Goal: Task Accomplishment & Management: Manage account settings

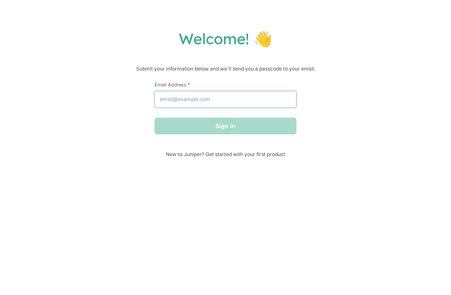
click at [208, 97] on input "Email Address *" at bounding box center [226, 99] width 142 height 17
click at [221, 98] on input "Email Address *" at bounding box center [226, 99] width 142 height 17
paste input "[EMAIL_ADDRESS][DOMAIN_NAME]"
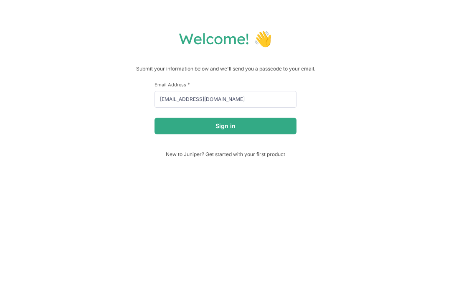
click at [286, 120] on button "Sign in" at bounding box center [226, 126] width 142 height 17
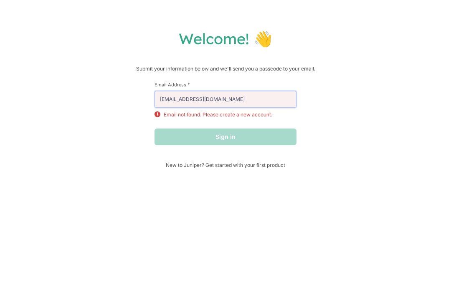
click at [261, 100] on input "[EMAIL_ADDRESS][DOMAIN_NAME]" at bounding box center [226, 99] width 142 height 17
click at [263, 141] on div "Sign in" at bounding box center [226, 137] width 142 height 17
click at [262, 103] on input "[EMAIL_ADDRESS][DOMAIN_NAME]" at bounding box center [226, 99] width 142 height 17
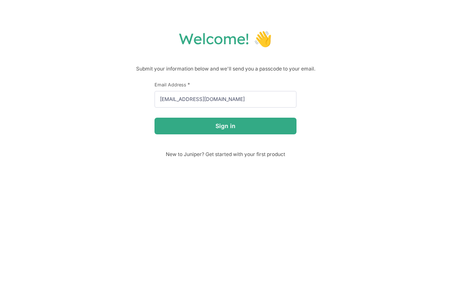
click at [284, 119] on button "Sign in" at bounding box center [226, 126] width 142 height 17
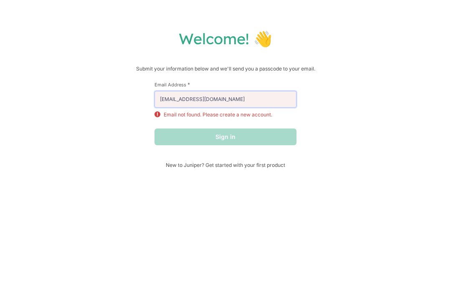
click at [267, 101] on input "[EMAIL_ADDRESS][DOMAIN_NAME]" at bounding box center [226, 99] width 142 height 17
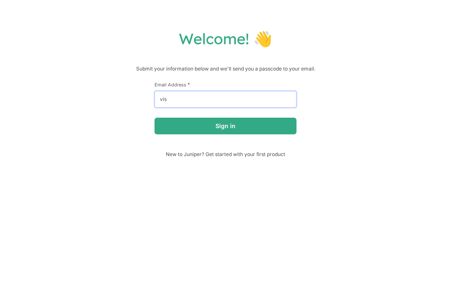
type input "vi"
type input "husakiyonmarine@gma"
